Goal: Task Accomplishment & Management: Use online tool/utility

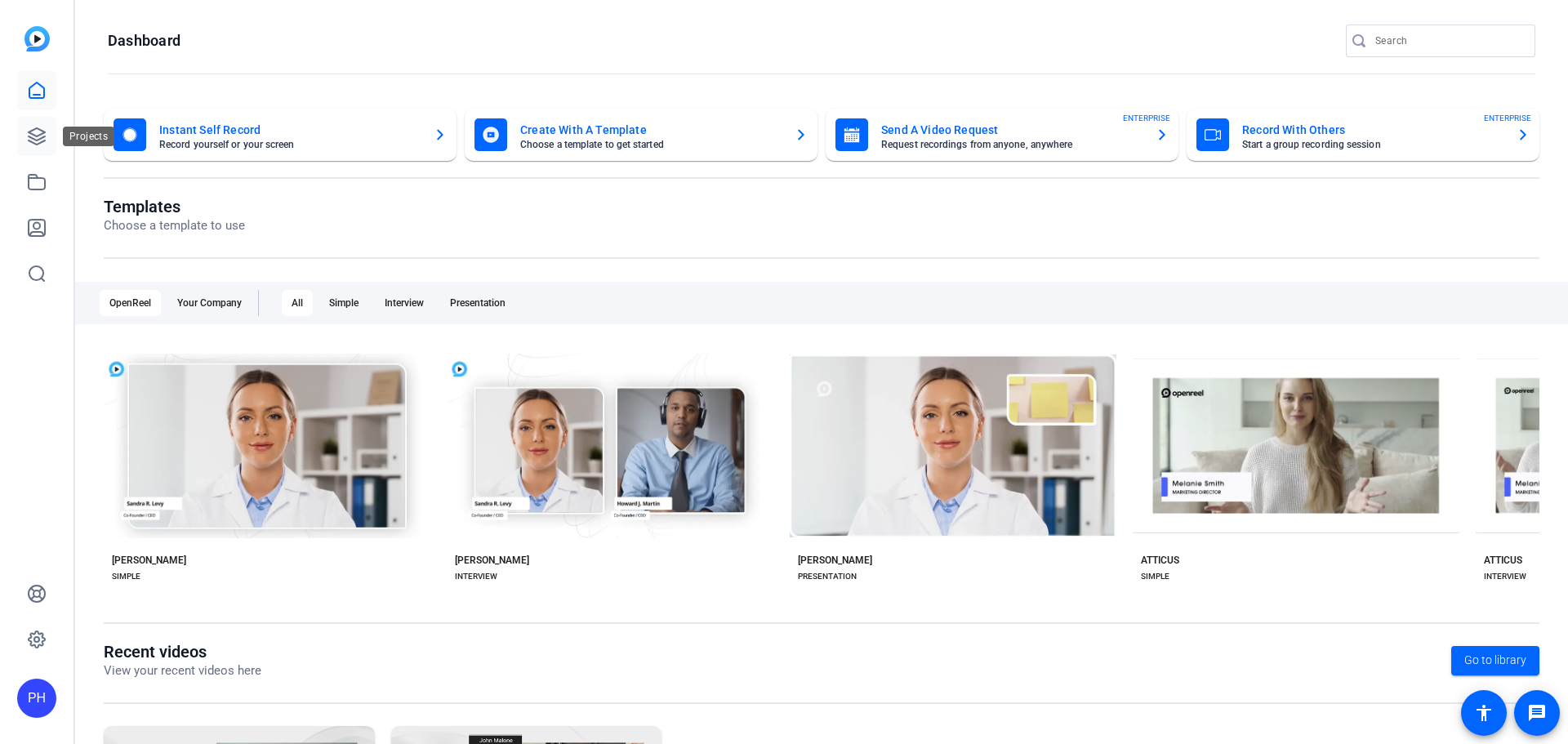
click at [30, 117] on link at bounding box center [37, 137] width 39 height 39
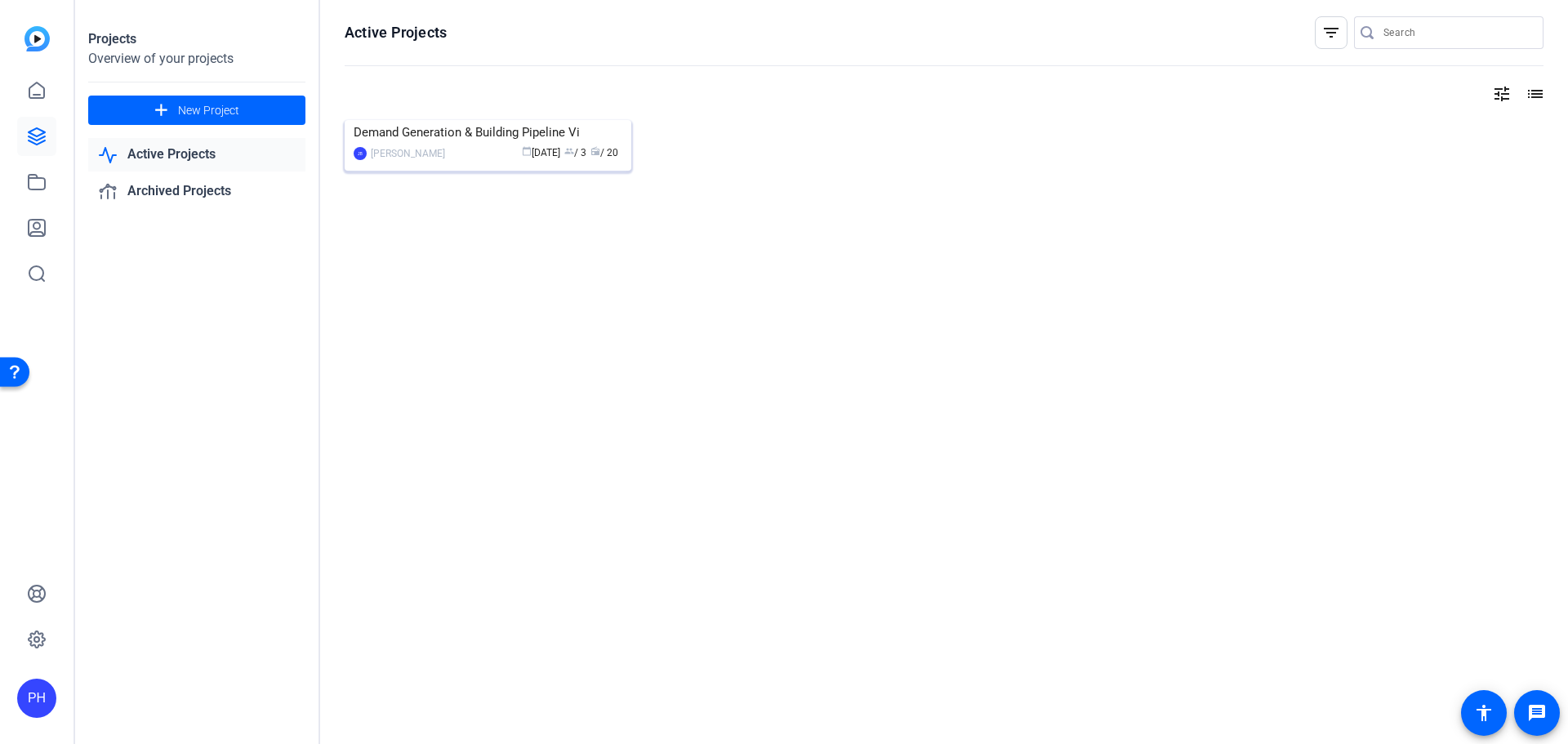
click at [459, 120] on img at bounding box center [488, 120] width 287 height 0
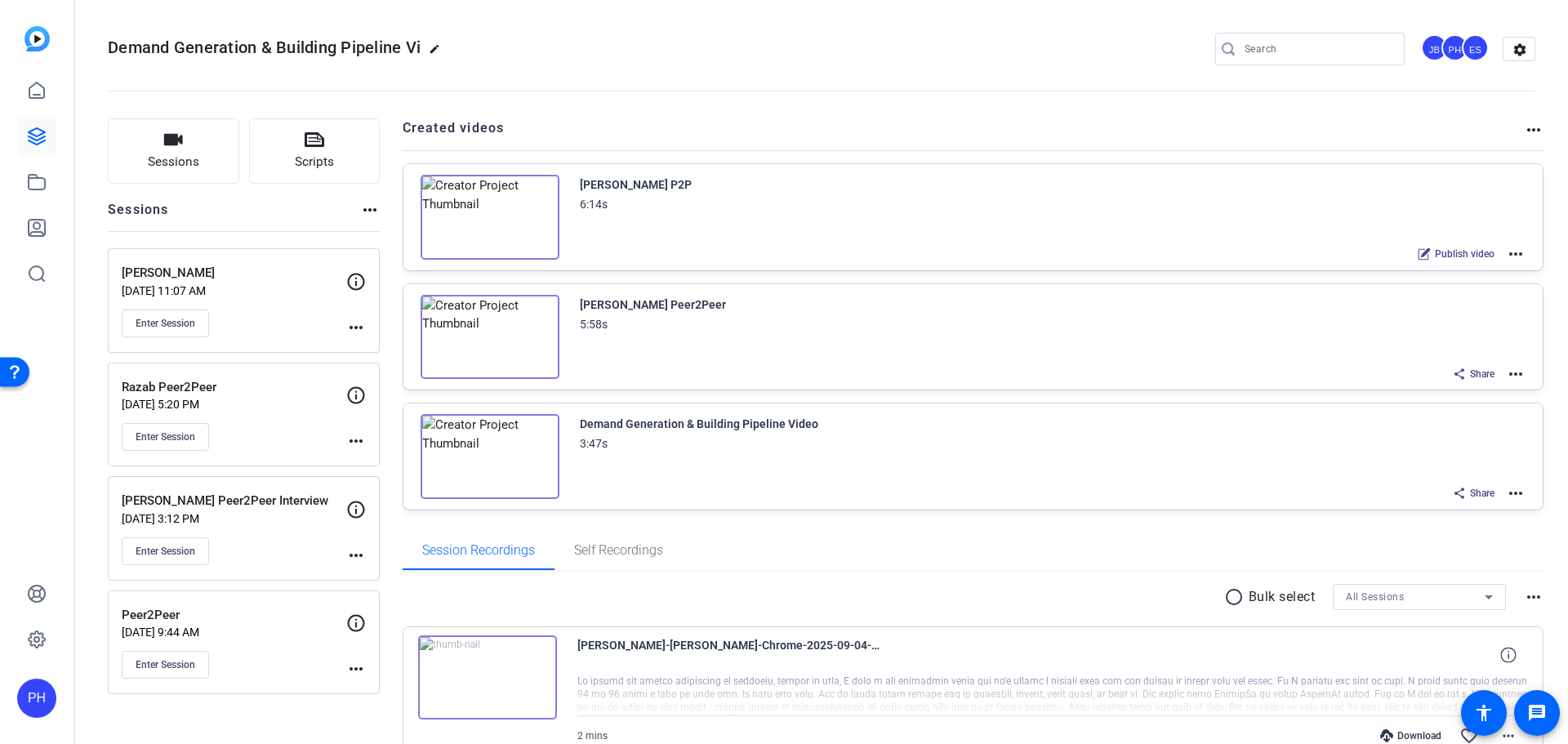
click at [1506, 255] on mat-icon "more_horiz" at bounding box center [1516, 254] width 20 height 20
click at [1286, 231] on div at bounding box center [784, 372] width 1568 height 744
click at [536, 189] on img at bounding box center [490, 216] width 139 height 85
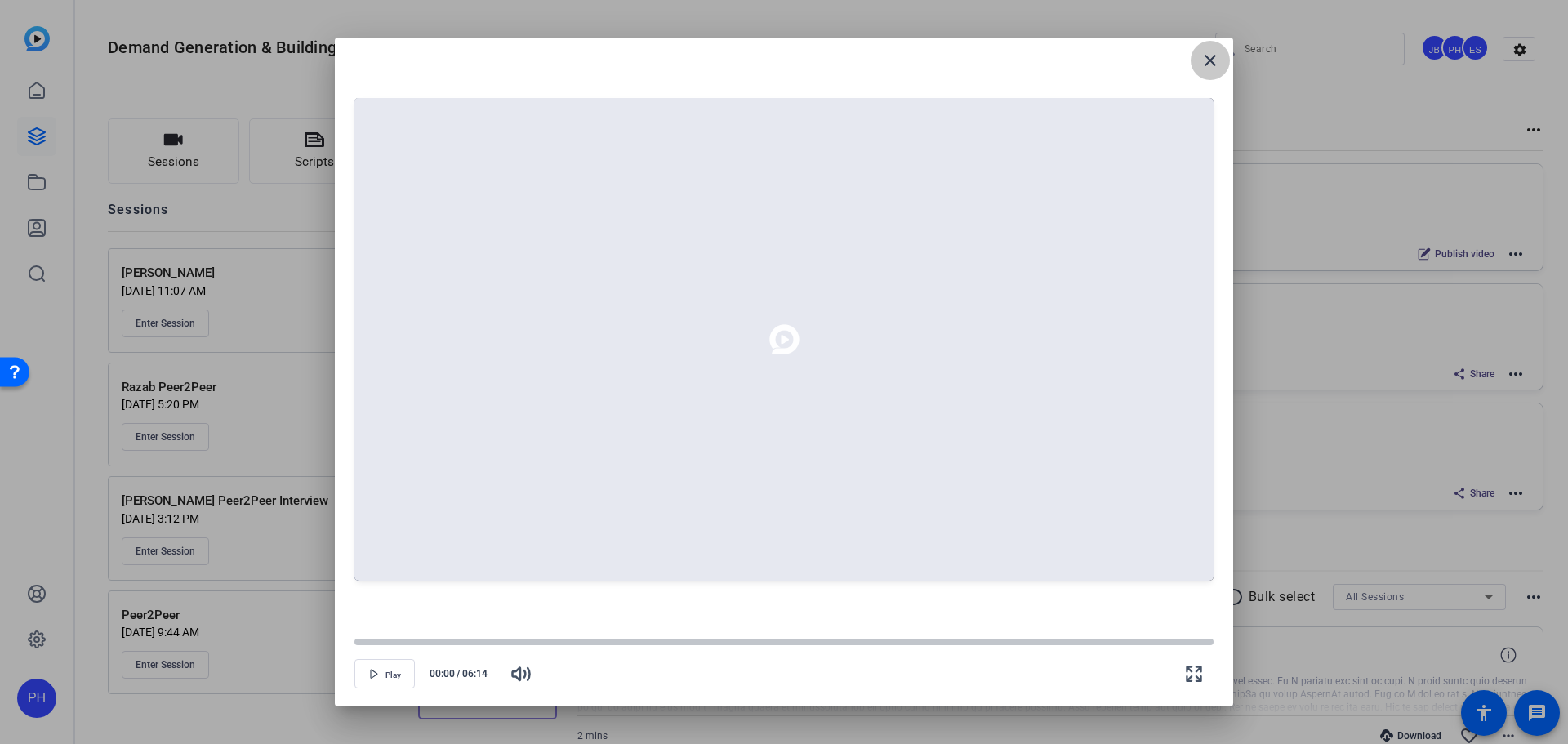
click at [1210, 53] on mat-icon "close" at bounding box center [1210, 60] width 20 height 20
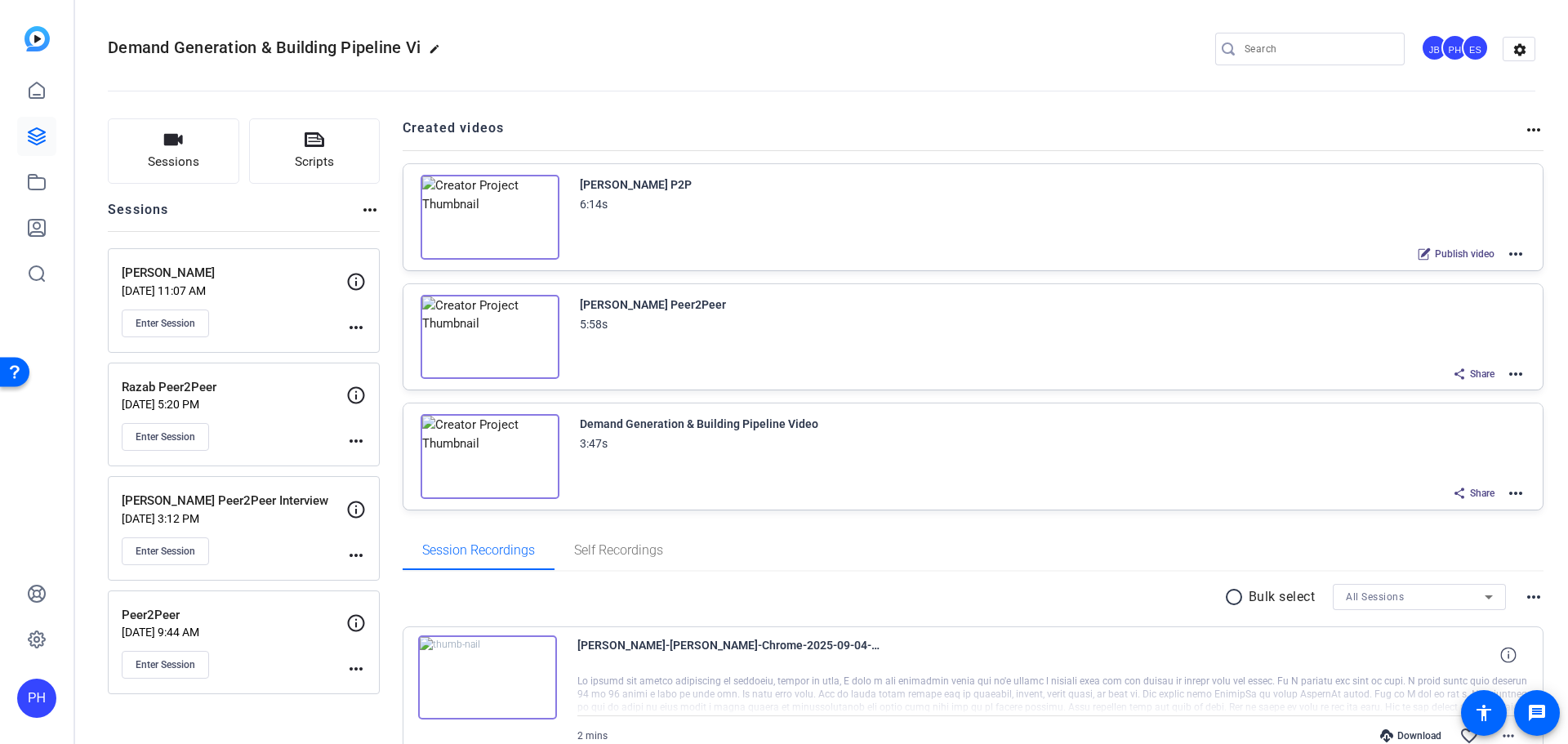
click at [1506, 253] on mat-icon "more_horiz" at bounding box center [1516, 254] width 20 height 20
click at [1530, 117] on div at bounding box center [784, 372] width 1568 height 744
click at [1527, 130] on div at bounding box center [784, 372] width 1568 height 744
click at [1525, 126] on mat-icon "more_horiz" at bounding box center [1533, 129] width 20 height 20
click at [1272, 257] on div at bounding box center [784, 372] width 1568 height 744
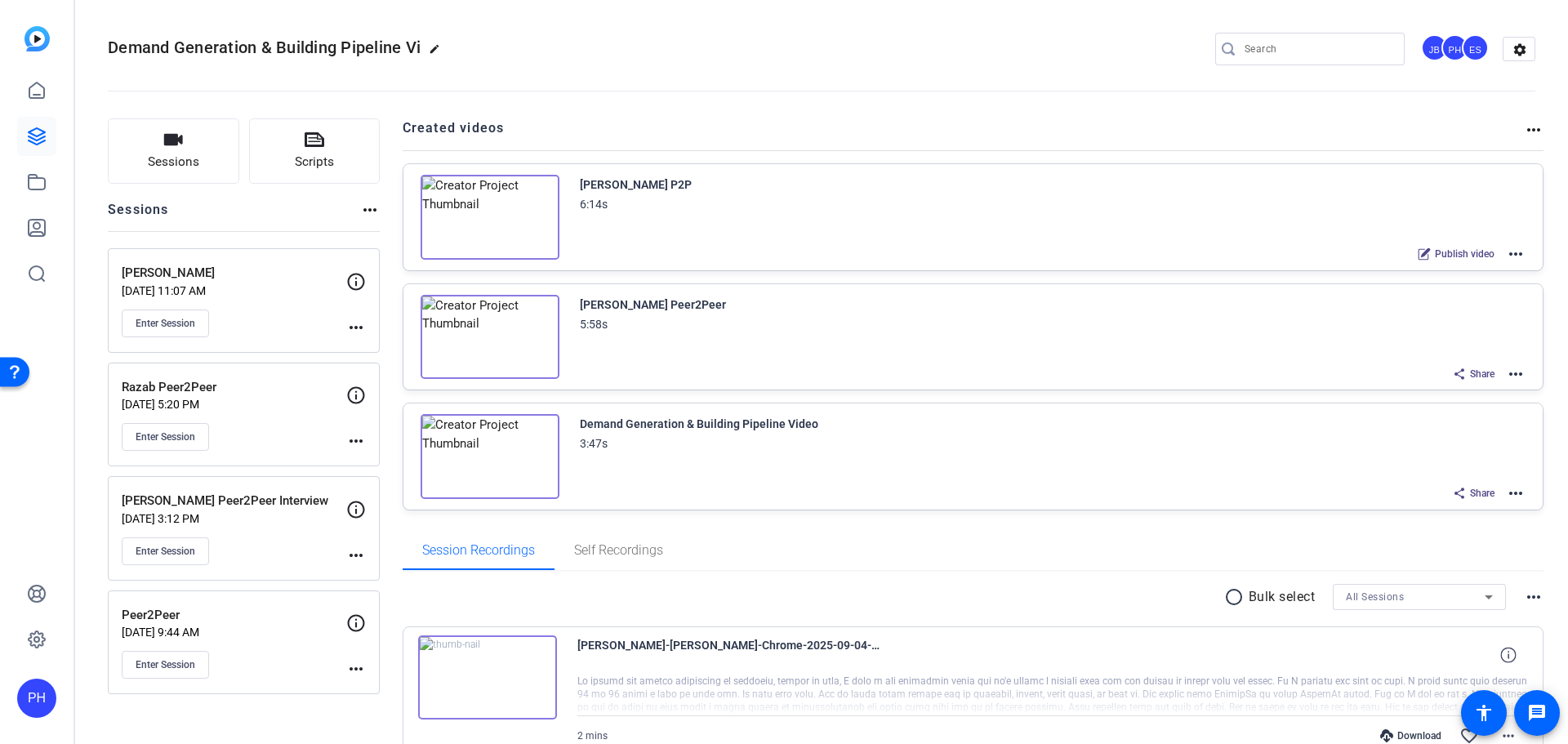
click at [605, 187] on div "[PERSON_NAME] P2P" at bounding box center [635, 184] width 112 height 20
click at [491, 213] on img at bounding box center [490, 216] width 139 height 85
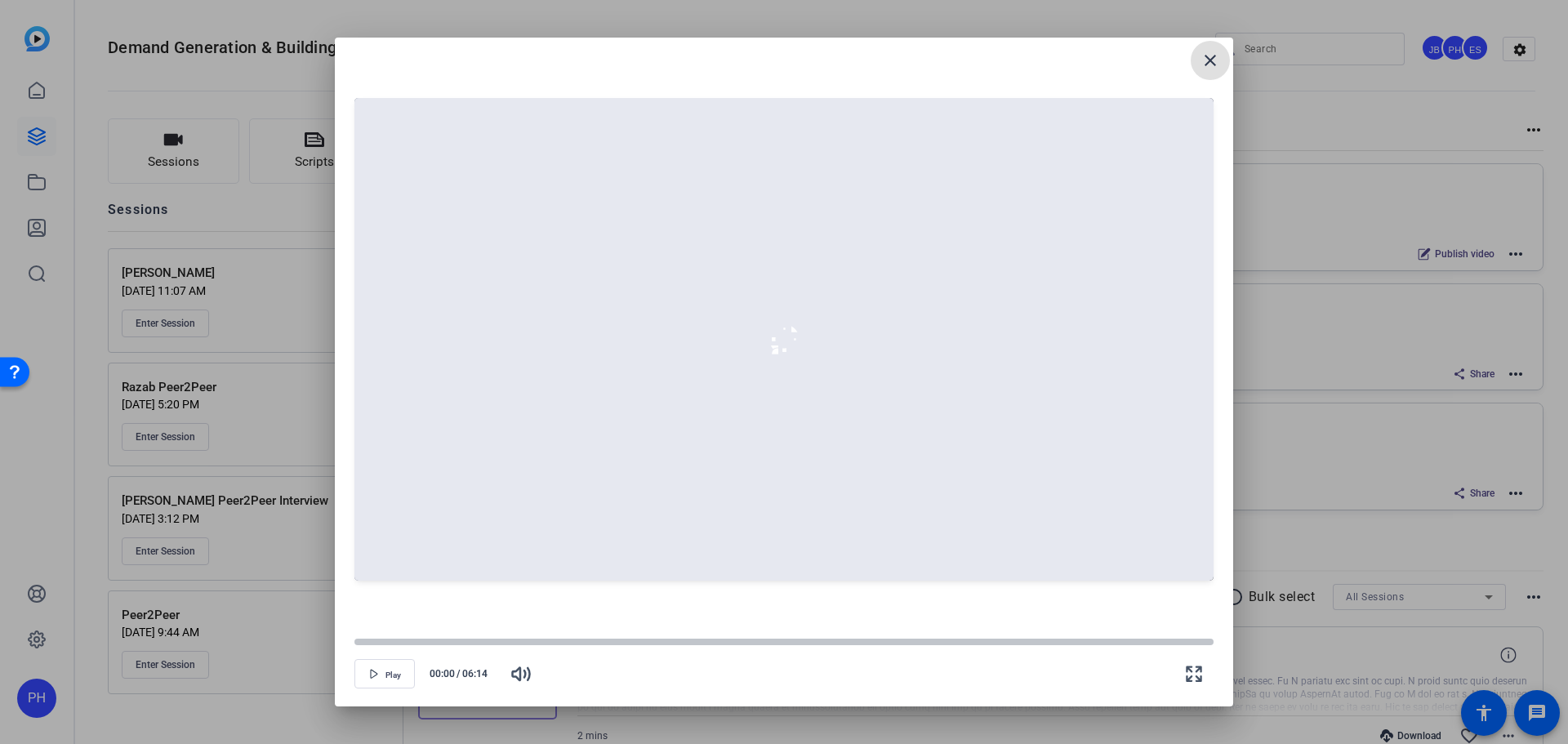
click at [1215, 68] on mat-icon "close" at bounding box center [1210, 60] width 20 height 20
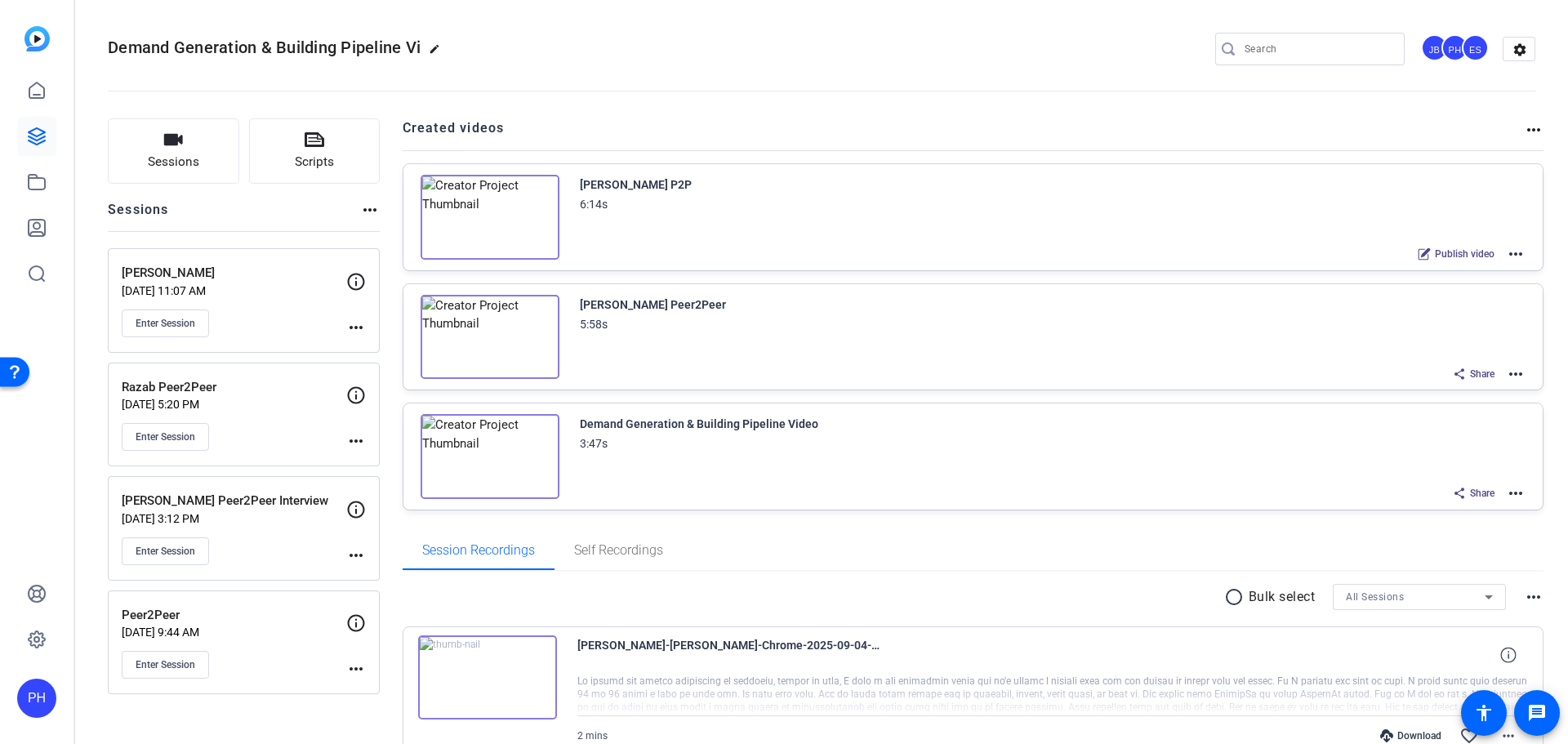
click at [1518, 250] on div "[PERSON_NAME] P2P 6:14s Publish video more_horiz" at bounding box center [973, 216] width 1140 height 106
click at [1506, 257] on mat-icon "more_horiz" at bounding box center [1516, 254] width 20 height 20
click at [1448, 272] on span "Edit in Creator" at bounding box center [1447, 273] width 113 height 20
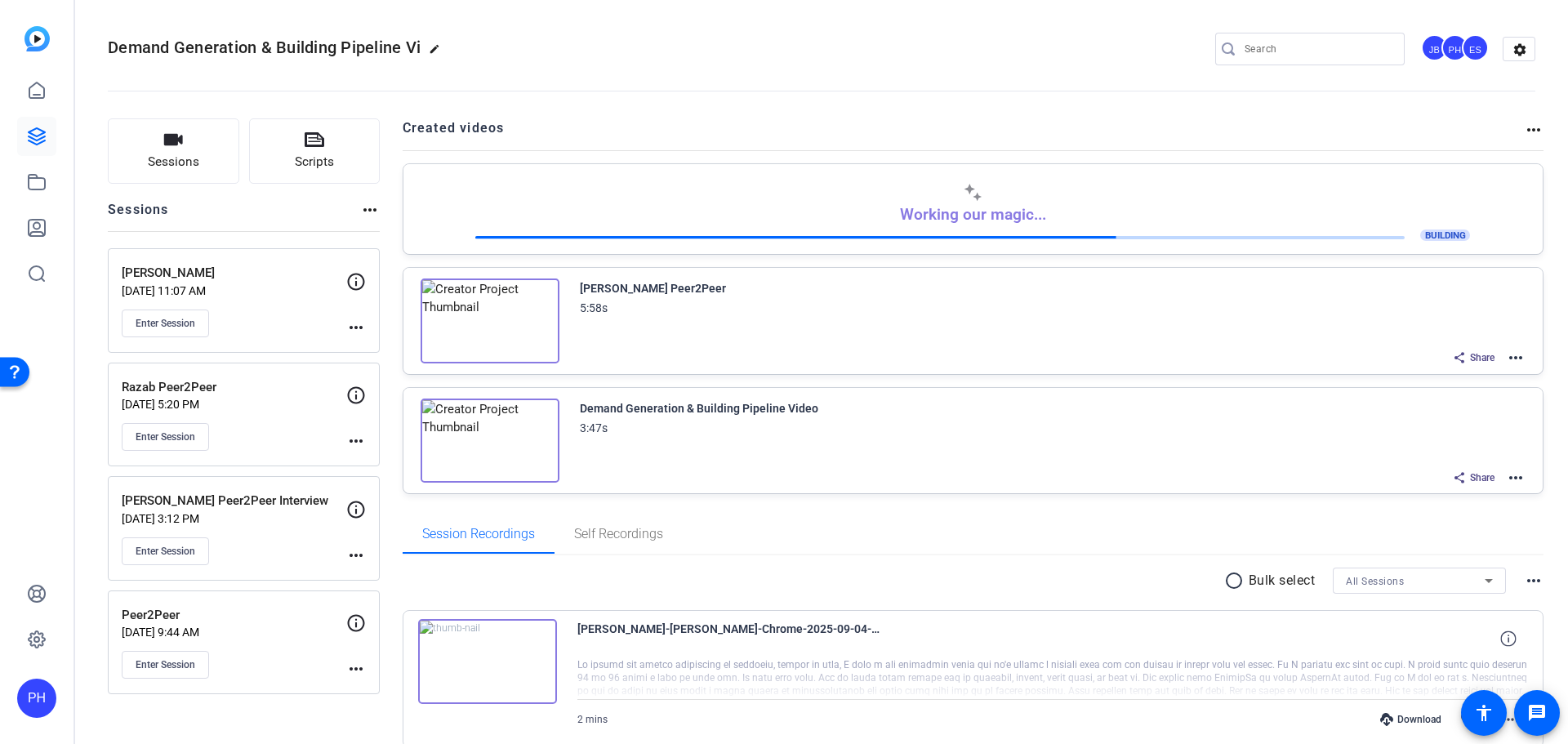
click at [1524, 142] on div "Created videos more_horiz" at bounding box center [974, 134] width 1142 height 32
click at [1529, 130] on mat-icon "more_horiz" at bounding box center [1533, 129] width 20 height 20
click at [1506, 49] on div at bounding box center [784, 372] width 1568 height 744
click at [1504, 49] on mat-icon "settings" at bounding box center [1519, 50] width 33 height 24
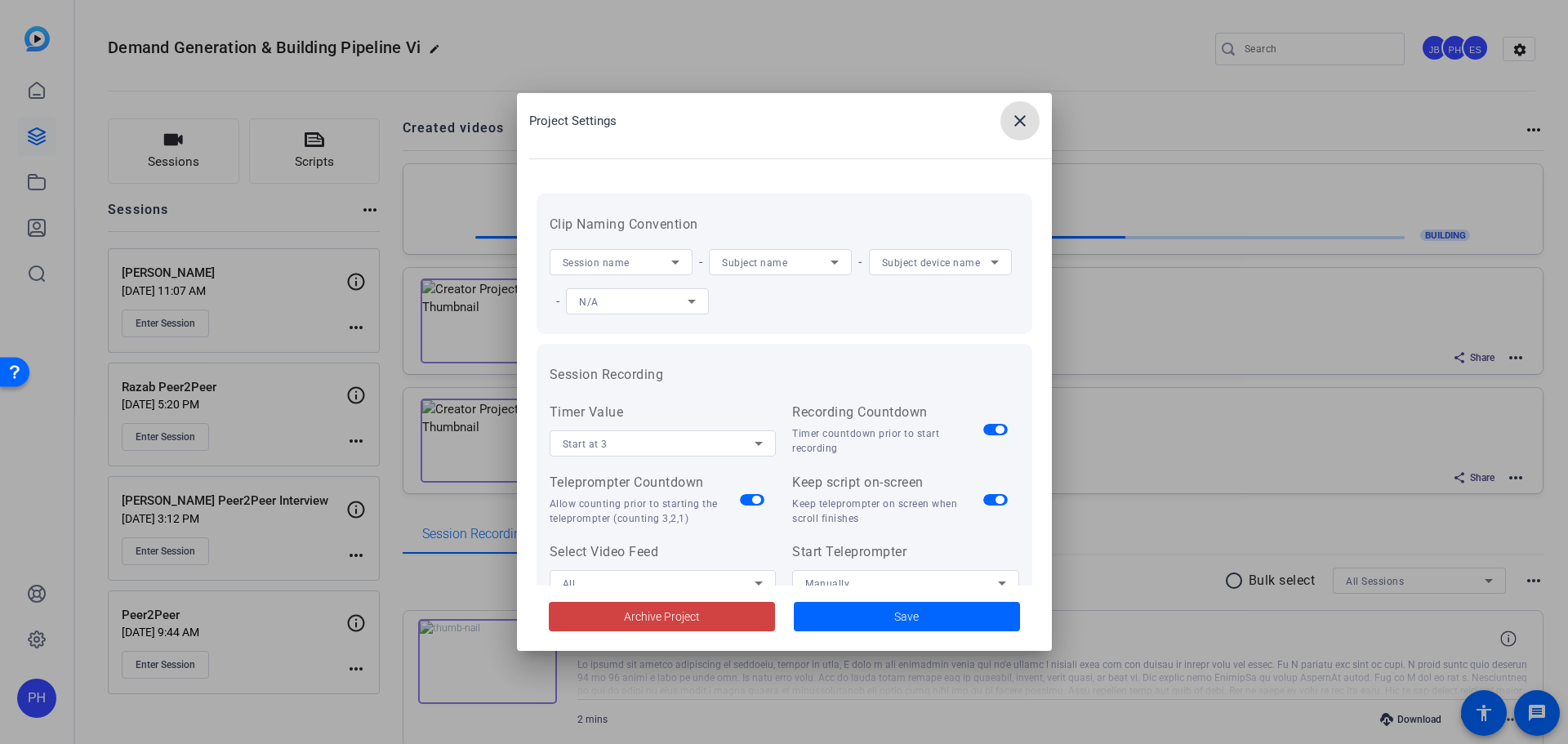
click at [555, 45] on div at bounding box center [784, 372] width 1568 height 744
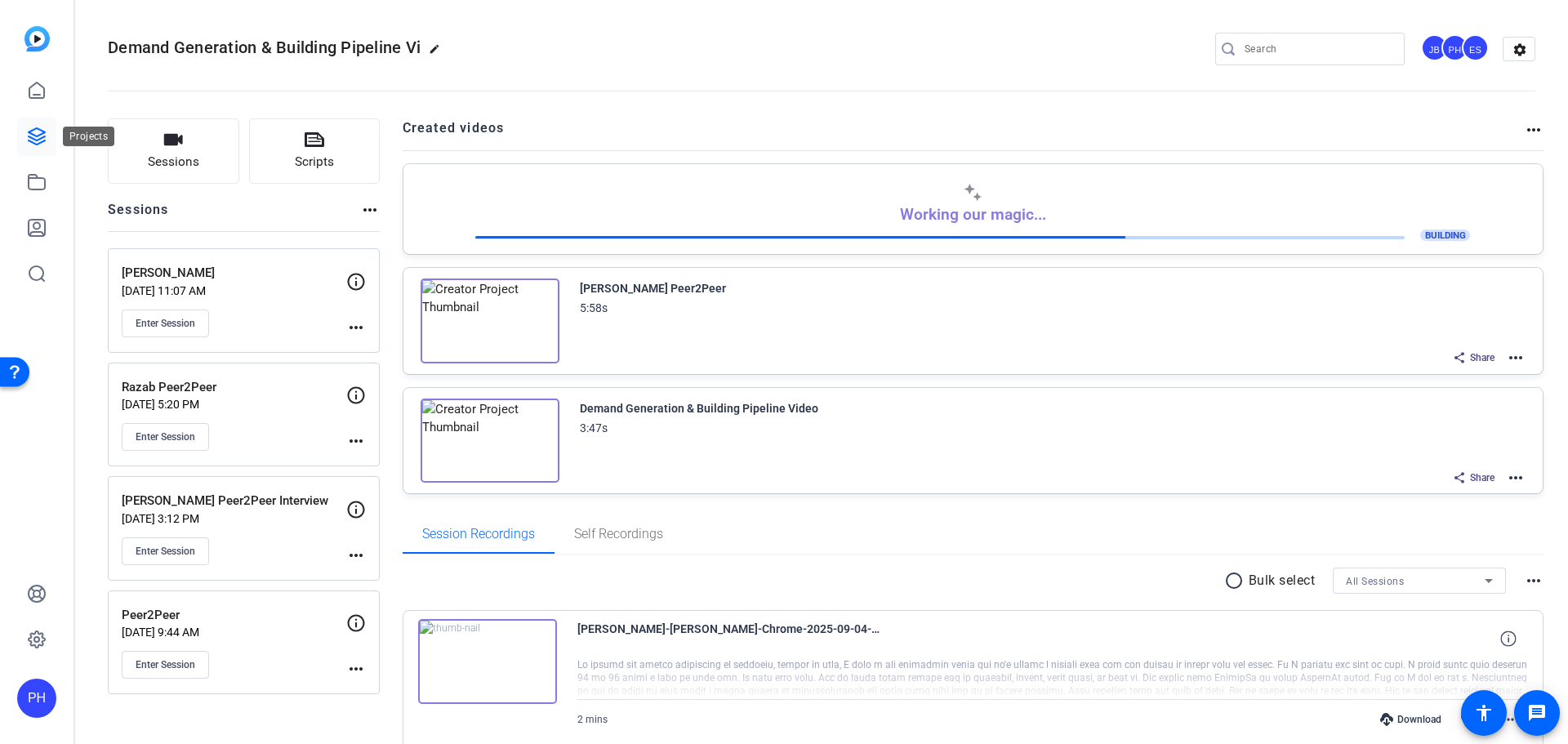
click at [35, 129] on icon at bounding box center [36, 136] width 16 height 16
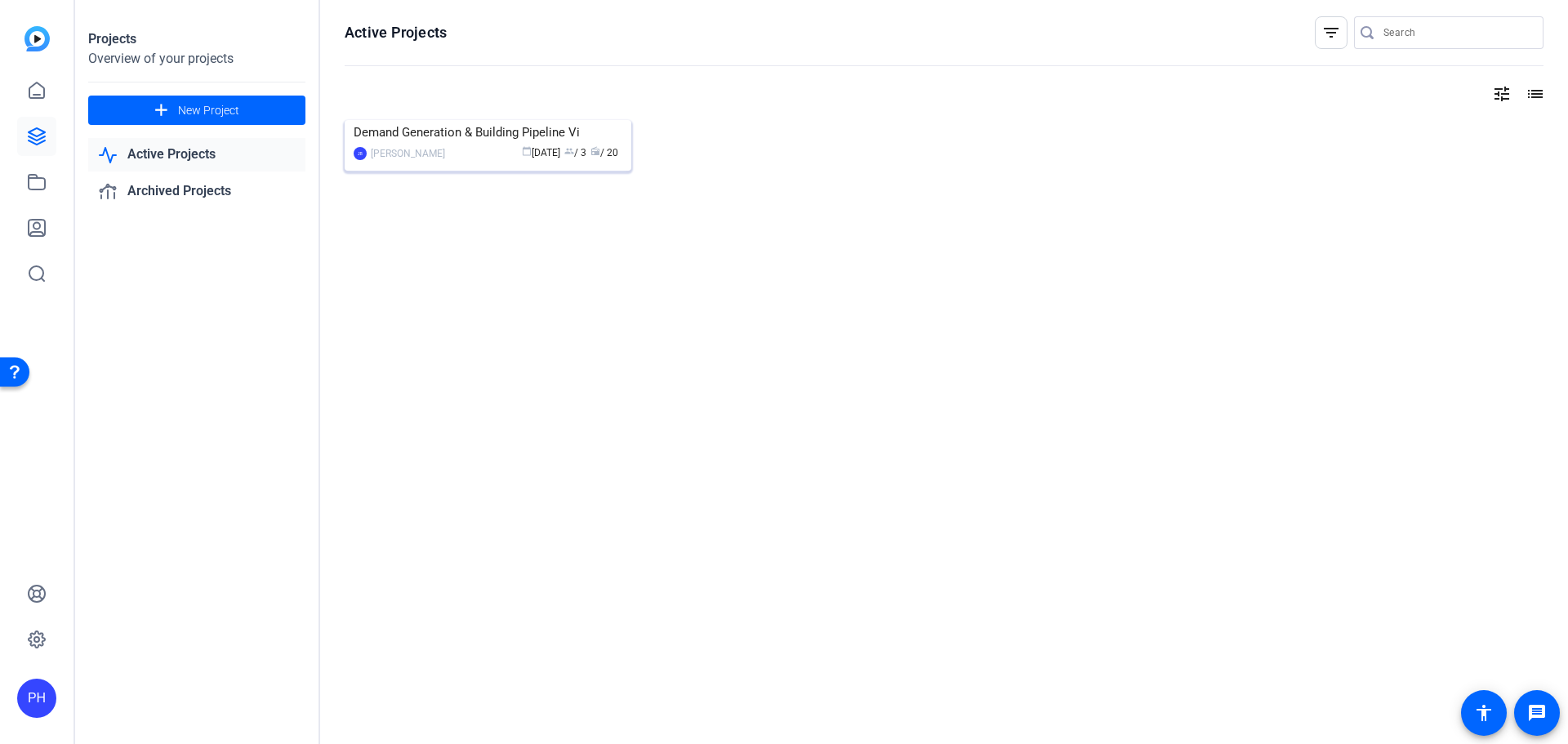
click at [395, 162] on div "[PERSON_NAME]" at bounding box center [408, 153] width 74 height 16
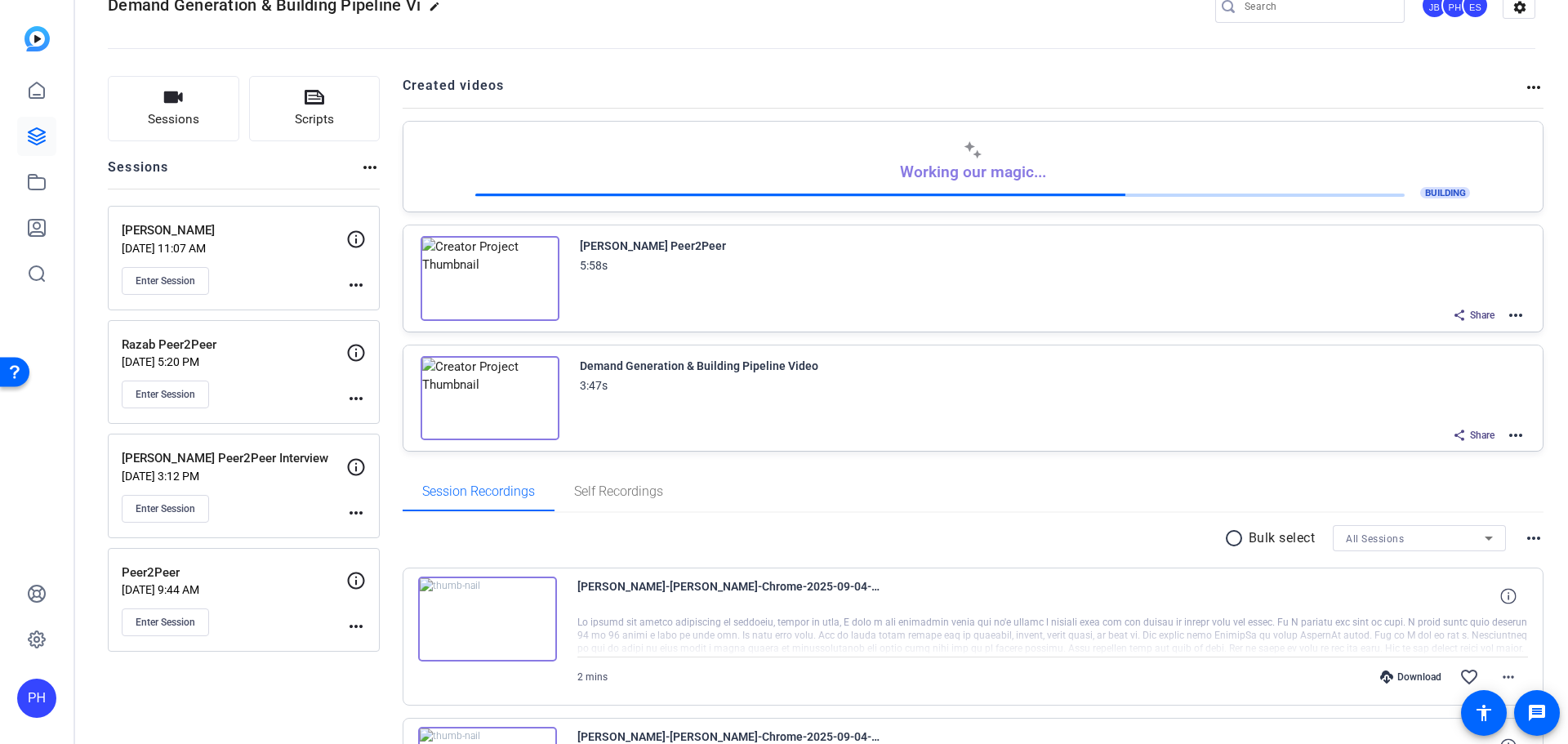
scroll to position [82, 0]
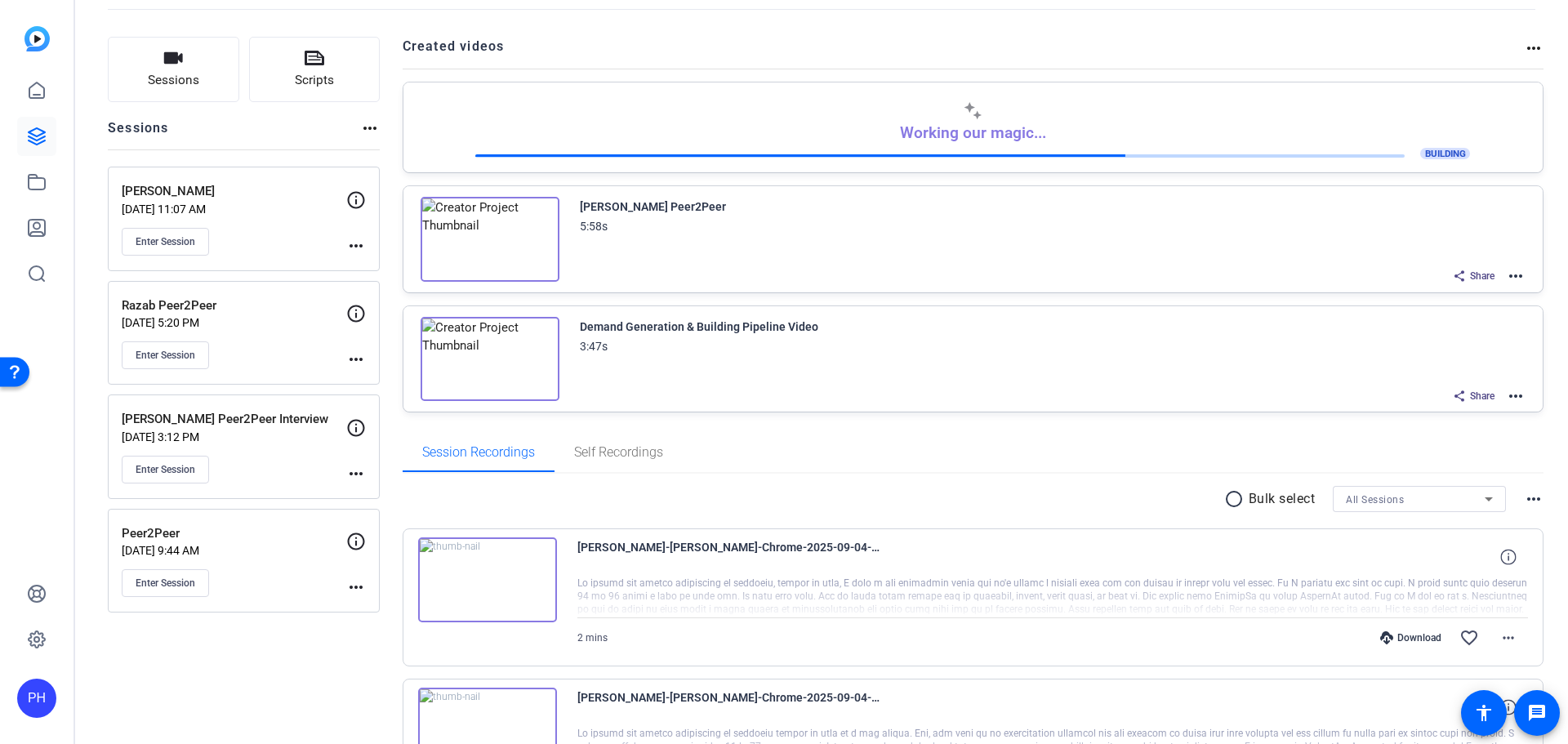
click at [358, 245] on mat-icon "more_horiz" at bounding box center [355, 246] width 20 height 20
click at [564, 39] on div at bounding box center [784, 372] width 1568 height 744
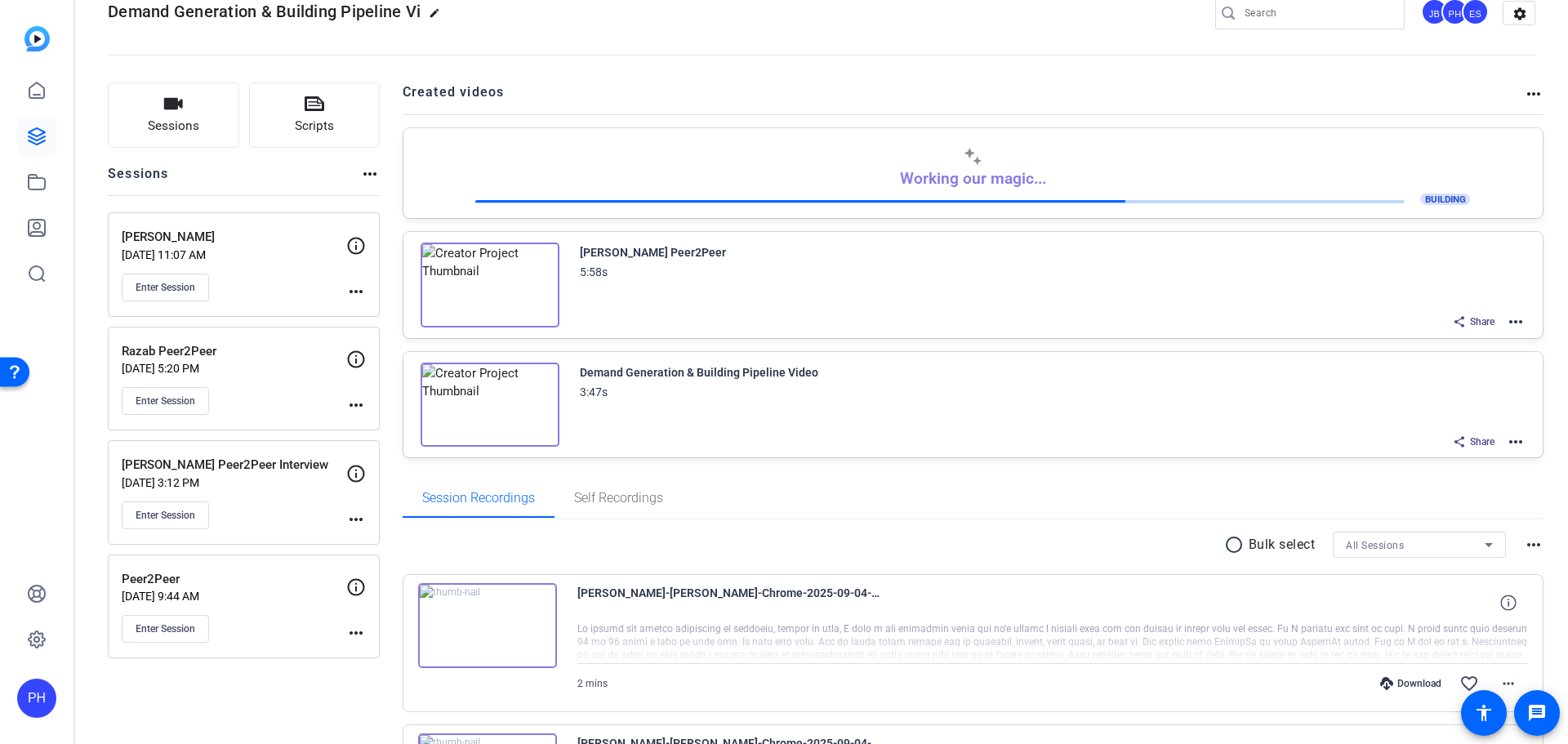
scroll to position [0, 0]
